Goal: Communication & Community: Share content

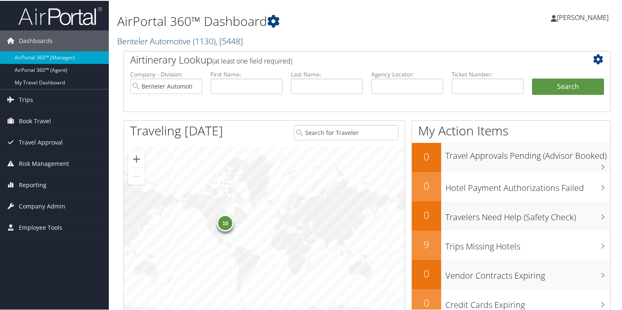
click at [164, 41] on link "Benteler Automotive ( 1130 ) , [ 5448 ]" at bounding box center [180, 40] width 126 height 11
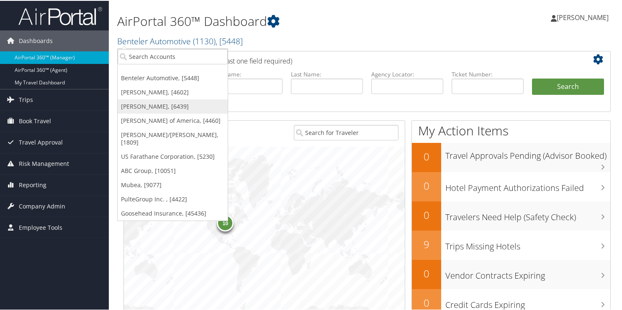
click at [131, 110] on link "[PERSON_NAME], [6439]" at bounding box center [173, 106] width 110 height 14
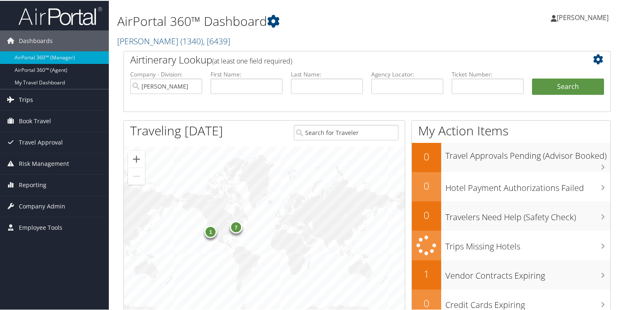
click at [25, 97] on span "Trips" at bounding box center [26, 99] width 14 height 21
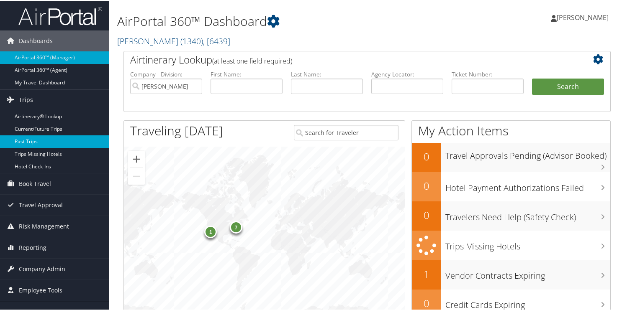
click at [25, 136] on link "Past Trips" at bounding box center [54, 141] width 109 height 13
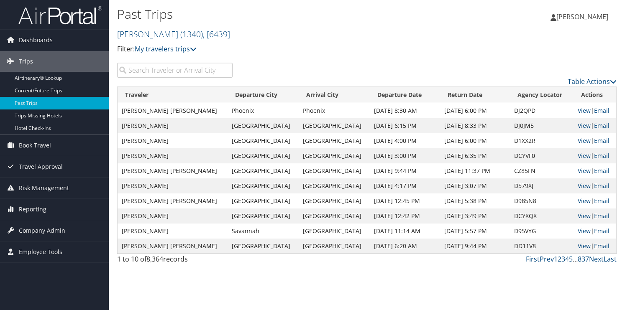
click at [173, 74] on input "search" at bounding box center [174, 70] width 115 height 15
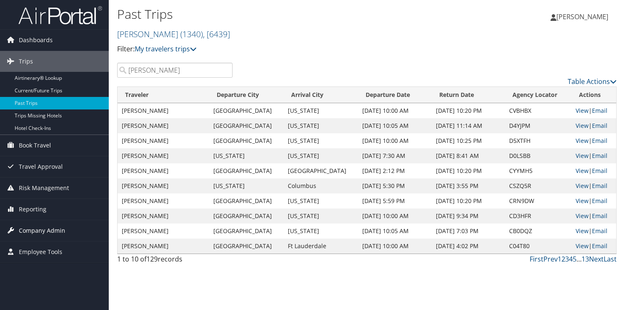
type input "passey"
click at [579, 200] on link "View" at bounding box center [582, 201] width 13 height 8
click at [577, 187] on link "View" at bounding box center [582, 186] width 13 height 8
click at [577, 171] on link "View" at bounding box center [582, 171] width 13 height 8
click at [582, 157] on link "View" at bounding box center [582, 156] width 13 height 8
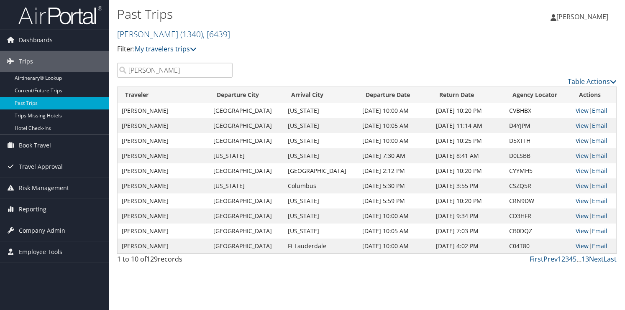
click at [579, 142] on link "View" at bounding box center [582, 141] width 13 height 8
click at [579, 123] on link "View" at bounding box center [582, 126] width 13 height 8
click at [576, 111] on link "View" at bounding box center [582, 111] width 13 height 8
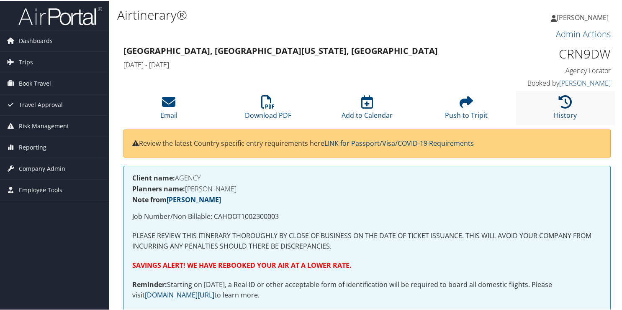
click at [562, 105] on icon at bounding box center [565, 101] width 13 height 13
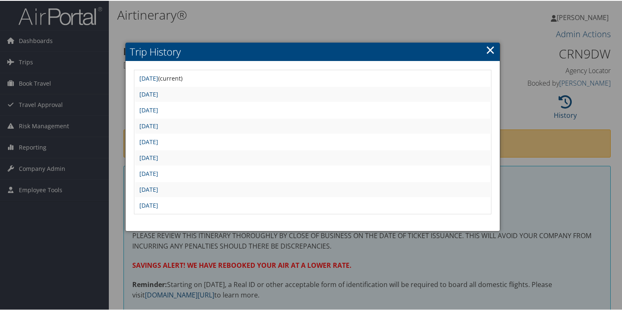
click at [410, 17] on div at bounding box center [312, 155] width 625 height 310
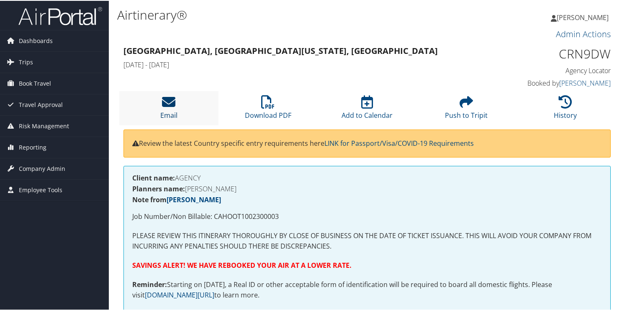
click at [166, 108] on icon at bounding box center [168, 101] width 13 height 13
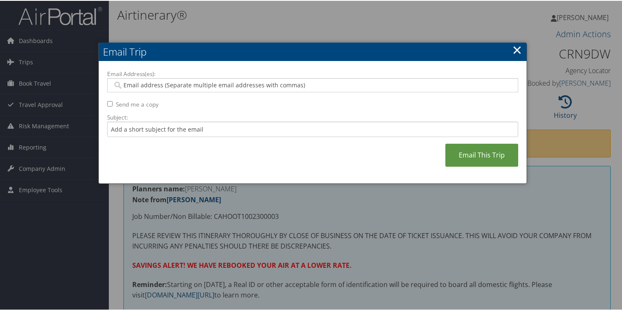
click at [174, 76] on label "Email Address(es):" at bounding box center [312, 73] width 411 height 8
click at [174, 80] on input "Email Address(es):" at bounding box center [313, 84] width 400 height 8
click at [173, 87] on input "Email Address(es):" at bounding box center [313, 84] width 400 height 8
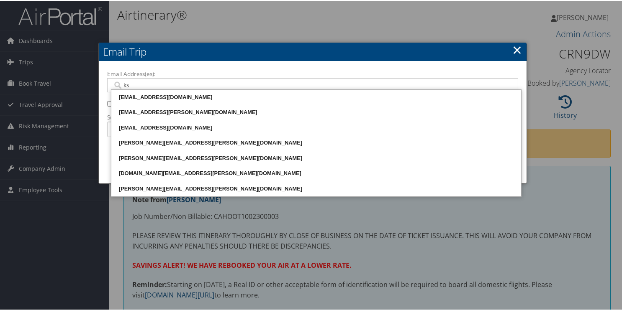
type input "kst"
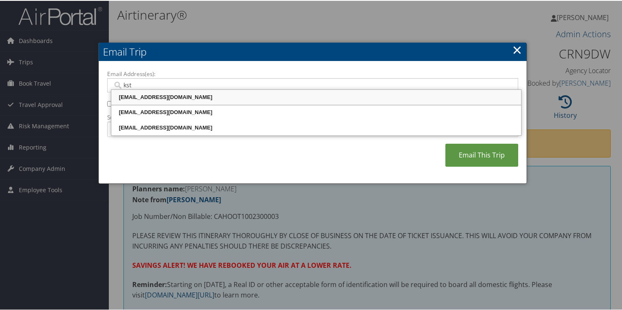
click at [139, 98] on div "[EMAIL_ADDRESS][DOMAIN_NAME]" at bounding box center [316, 96] width 407 height 8
type input "KSTACHNIK@MOTORCITYTRAVEL.COM"
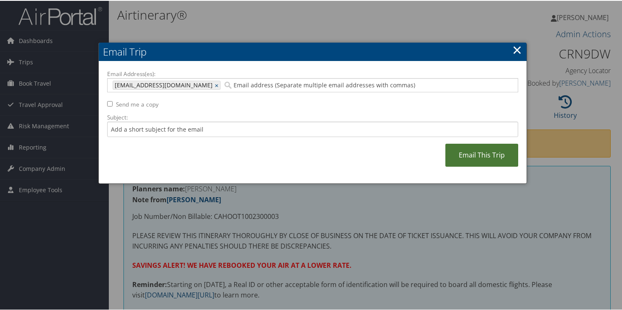
click at [469, 157] on link "Email This Trip" at bounding box center [481, 154] width 73 height 23
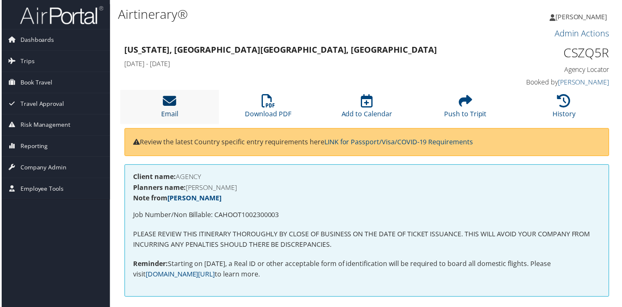
click at [165, 97] on icon at bounding box center [168, 101] width 13 height 13
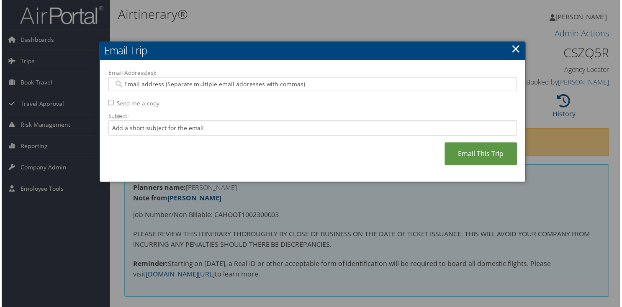
click at [169, 85] on input "Email Address(es):" at bounding box center [313, 84] width 400 height 8
type input "ks"
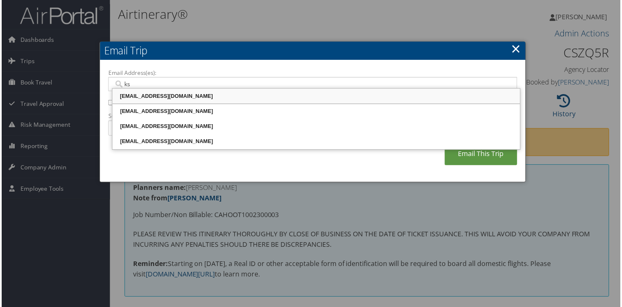
click at [159, 97] on div "[EMAIL_ADDRESS][DOMAIN_NAME]" at bounding box center [316, 96] width 407 height 8
type input "[EMAIL_ADDRESS][DOMAIN_NAME]"
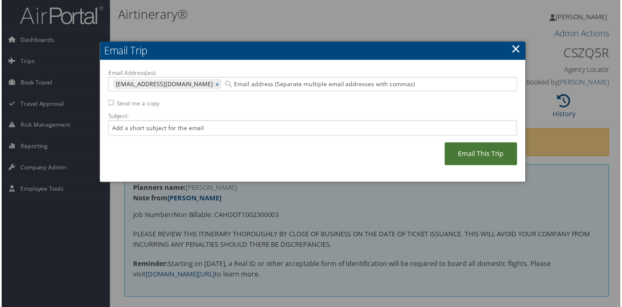
click at [463, 161] on link "Email This Trip" at bounding box center [481, 154] width 73 height 23
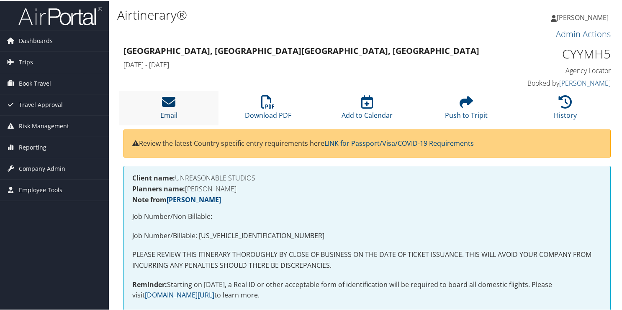
click at [167, 105] on icon at bounding box center [168, 101] width 13 height 13
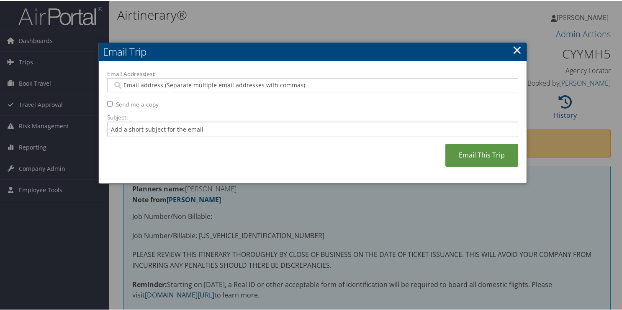
click at [163, 84] on input "Email Address(es):" at bounding box center [313, 84] width 400 height 8
type input "s"
type input "ks"
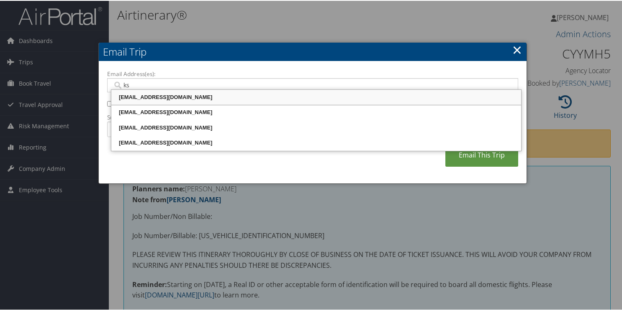
click at [168, 100] on div "[EMAIL_ADDRESS][DOMAIN_NAME]" at bounding box center [316, 96] width 407 height 8
type input "[EMAIL_ADDRESS][DOMAIN_NAME]"
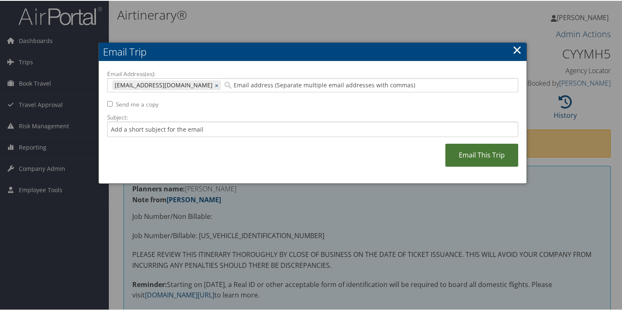
click at [486, 155] on link "Email This Trip" at bounding box center [481, 154] width 73 height 23
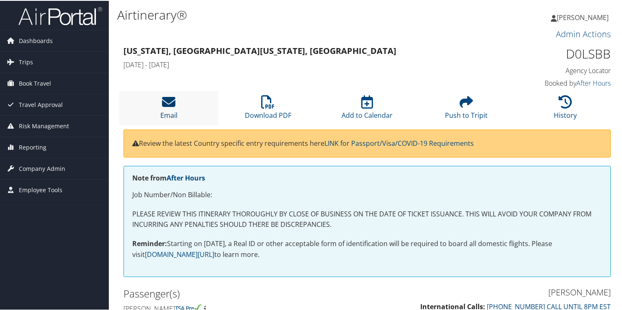
click at [164, 106] on icon at bounding box center [168, 101] width 13 height 13
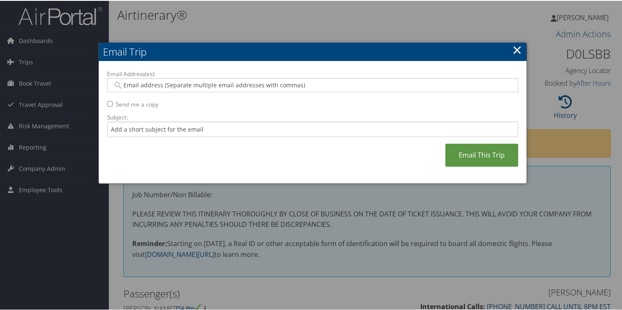
click at [159, 83] on input "Email Address(es):" at bounding box center [313, 84] width 400 height 8
type input "kst"
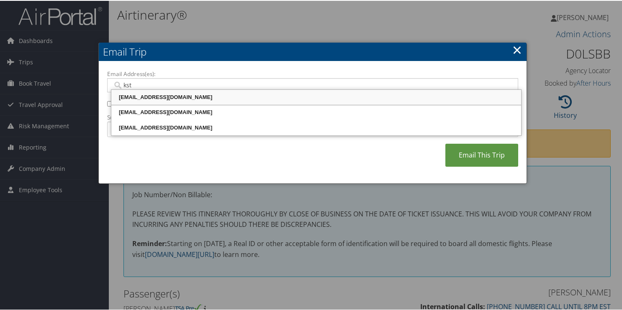
click at [190, 95] on div "[EMAIL_ADDRESS][DOMAIN_NAME]" at bounding box center [316, 96] width 407 height 8
type input "[EMAIL_ADDRESS][DOMAIN_NAME]"
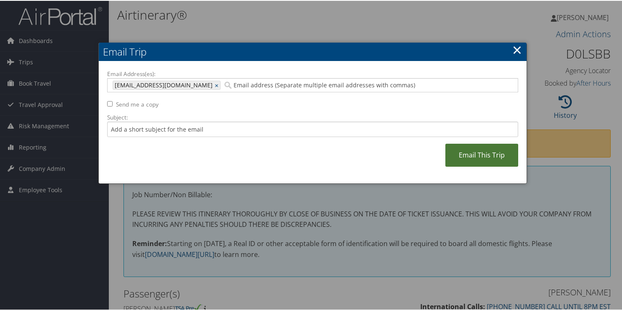
click at [465, 159] on link "Email This Trip" at bounding box center [481, 154] width 73 height 23
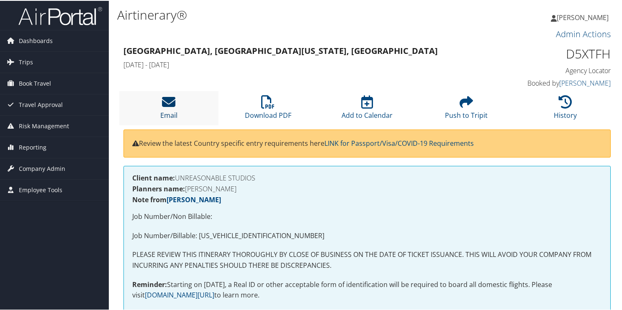
click at [165, 100] on icon at bounding box center [168, 101] width 13 height 13
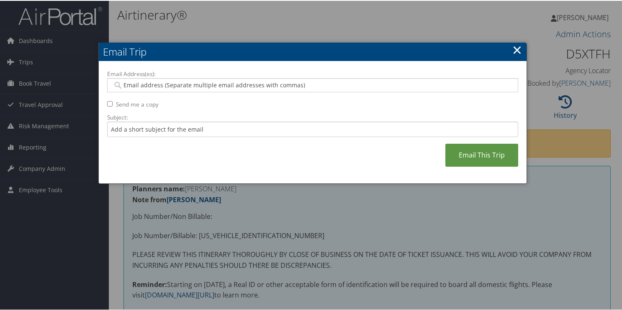
click at [203, 85] on input "Email Address(es):" at bounding box center [313, 84] width 400 height 8
type input "ks"
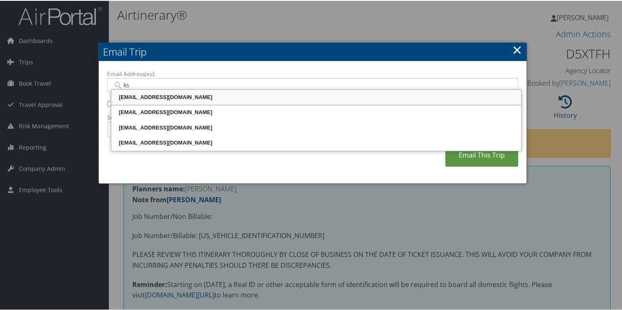
click at [196, 96] on div "KSTACHNIK@MOTORCITYTRAVEL.COM" at bounding box center [316, 96] width 407 height 8
type input "KSTACHNIK@MOTORCITYTRAVEL.COM"
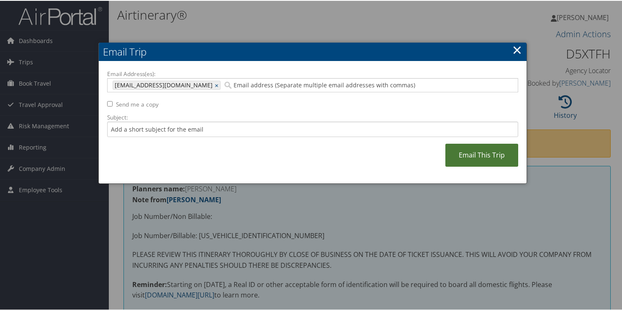
click at [473, 157] on link "Email This Trip" at bounding box center [481, 154] width 73 height 23
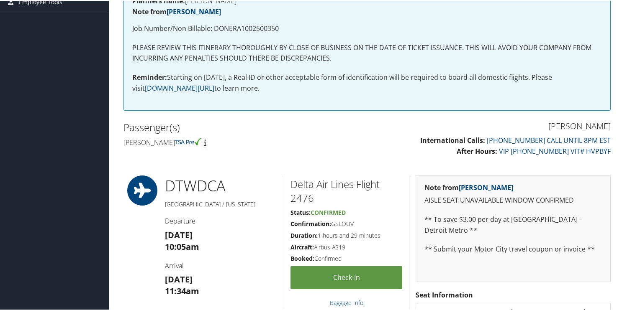
scroll to position [84, 0]
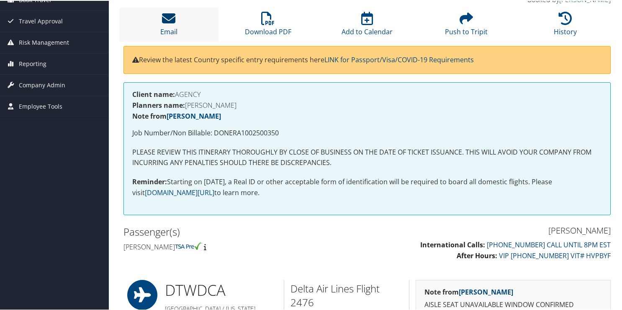
click at [171, 27] on link "Email" at bounding box center [168, 25] width 17 height 20
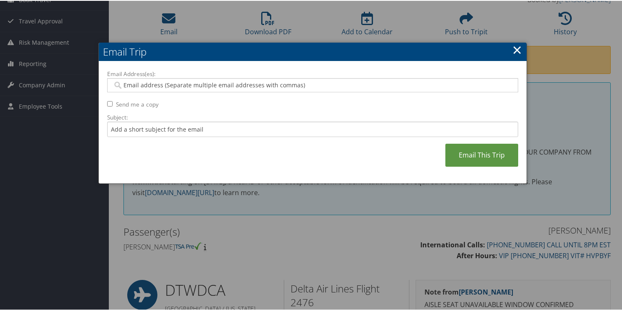
click at [177, 84] on input "Email Address(es):" at bounding box center [313, 84] width 400 height 8
type input "ks"
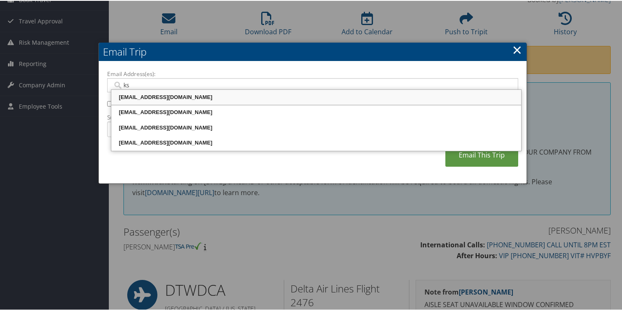
click at [180, 99] on div "[EMAIL_ADDRESS][DOMAIN_NAME]" at bounding box center [316, 96] width 407 height 8
type input "[EMAIL_ADDRESS][DOMAIN_NAME]"
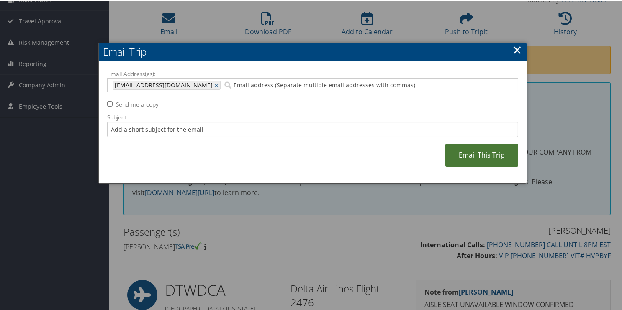
click at [478, 157] on link "Email This Trip" at bounding box center [481, 154] width 73 height 23
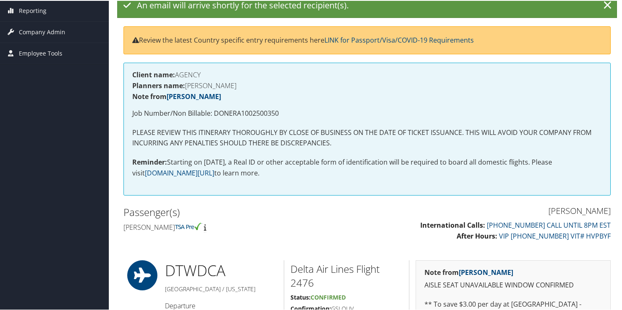
scroll to position [42, 0]
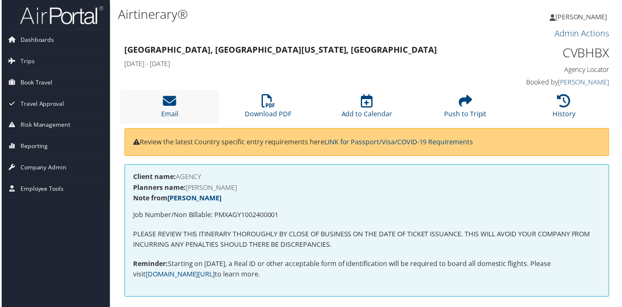
click at [166, 109] on li "Email" at bounding box center [168, 107] width 99 height 34
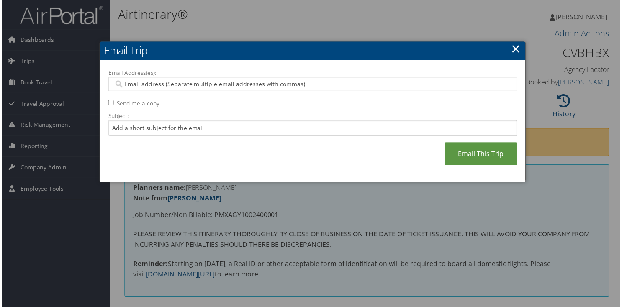
click at [184, 87] on input "Email Address(es):" at bounding box center [313, 84] width 400 height 8
type input "l"
type input "ks"
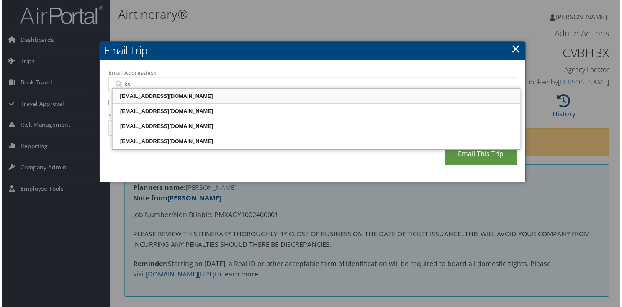
click at [185, 100] on div "KSTACHNIK@MOTORCITYTRAVEL.COM" at bounding box center [316, 96] width 407 height 8
type input "KSTACHNIK@MOTORCITYTRAVEL.COM"
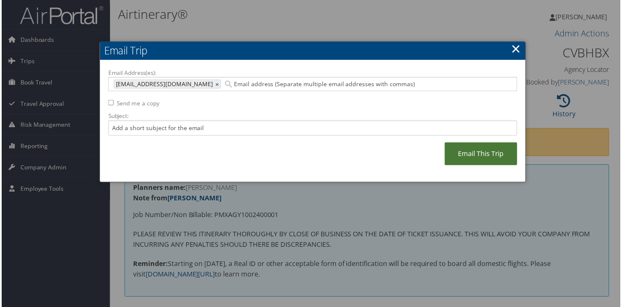
click at [487, 159] on link "Email This Trip" at bounding box center [481, 154] width 73 height 23
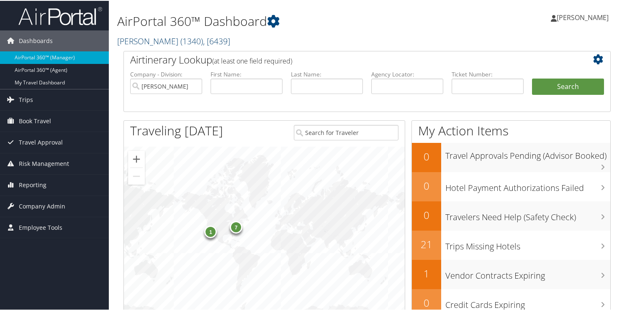
click at [180, 37] on span "( 1340 )" at bounding box center [191, 40] width 23 height 11
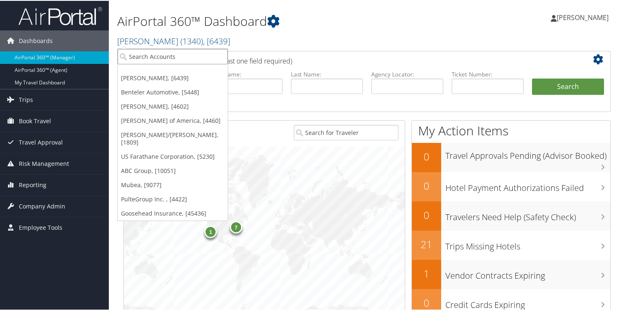
click at [143, 56] on input "search" at bounding box center [173, 55] width 110 height 15
type input "2195"
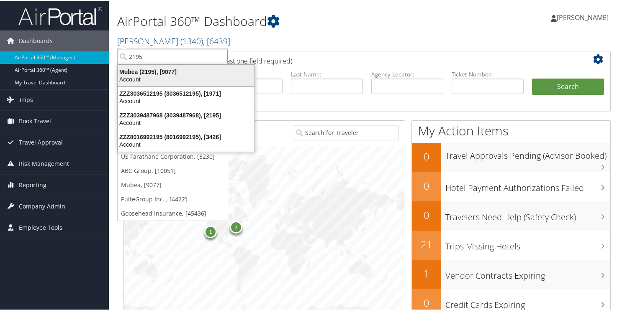
click at [144, 77] on div "Account" at bounding box center [186, 79] width 146 height 8
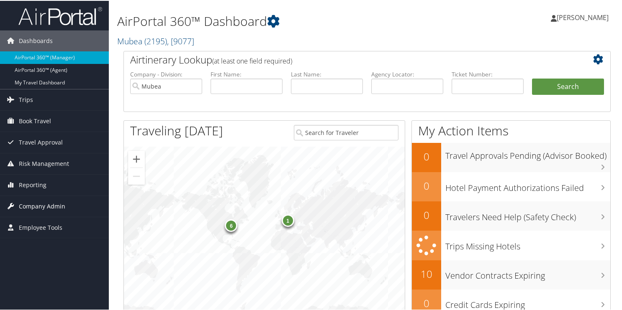
click at [40, 204] on span "Company Admin" at bounding box center [42, 205] width 46 height 21
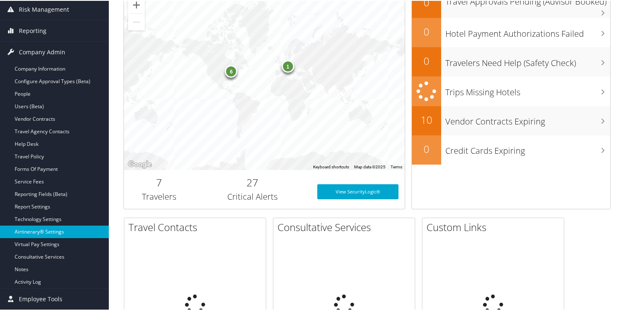
scroll to position [167, 0]
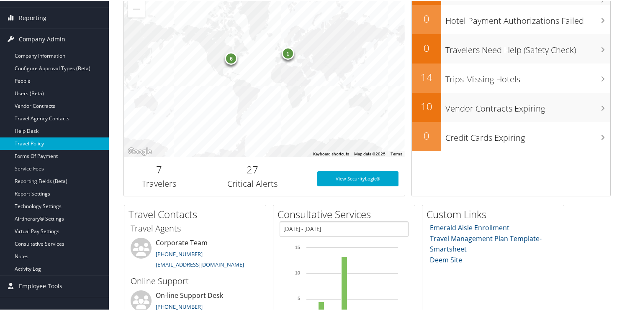
click at [39, 141] on link "Travel Policy" at bounding box center [54, 143] width 109 height 13
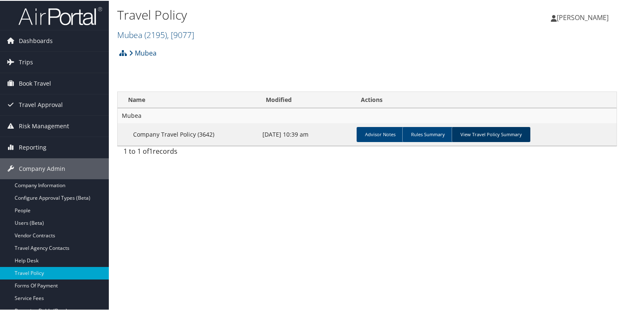
click at [497, 136] on link "View Travel Policy Summary" at bounding box center [490, 133] width 79 height 15
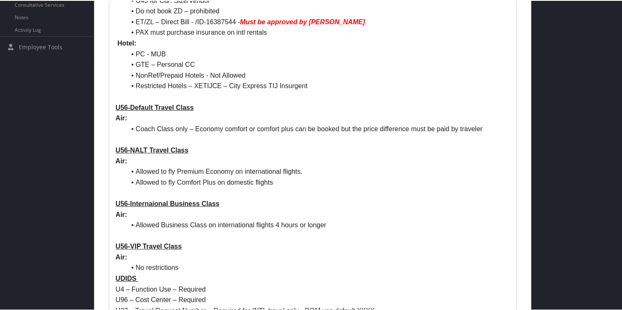
scroll to position [377, 0]
